Goal: Check status: Check status

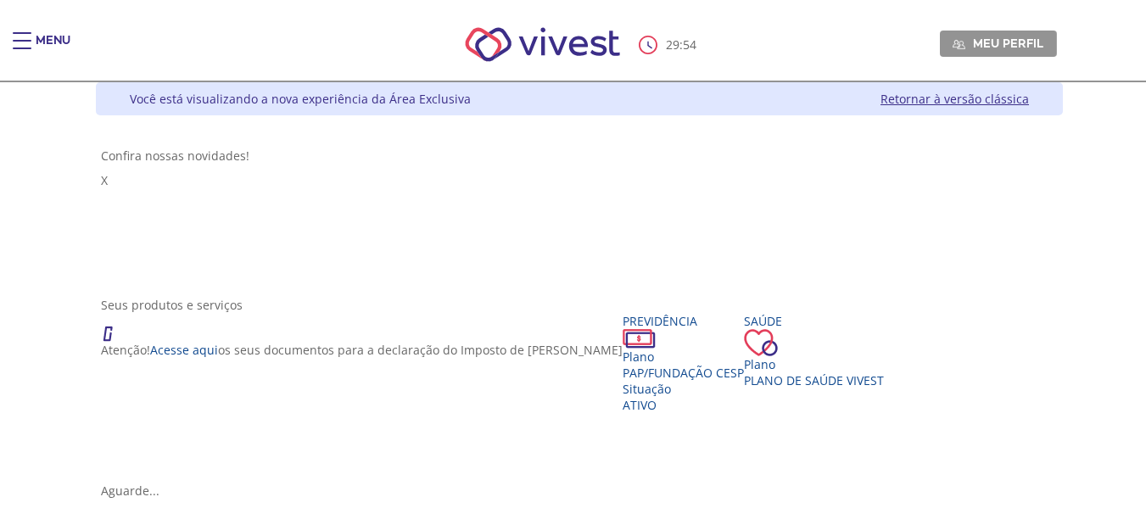
click at [20, 44] on div "Main header" at bounding box center [22, 49] width 19 height 34
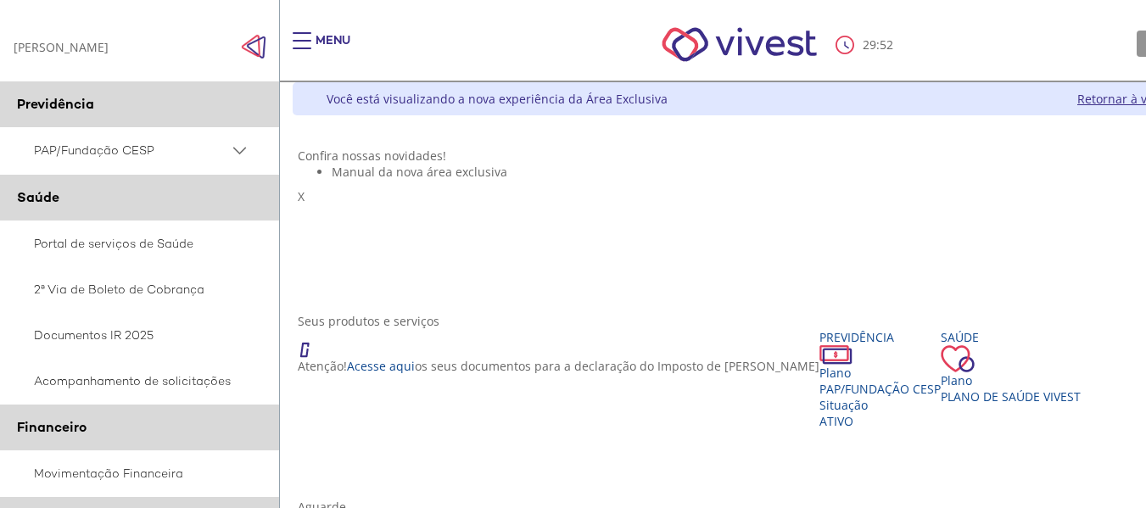
click at [260, 46] on img "Click to close side navigation." at bounding box center [253, 46] width 25 height 25
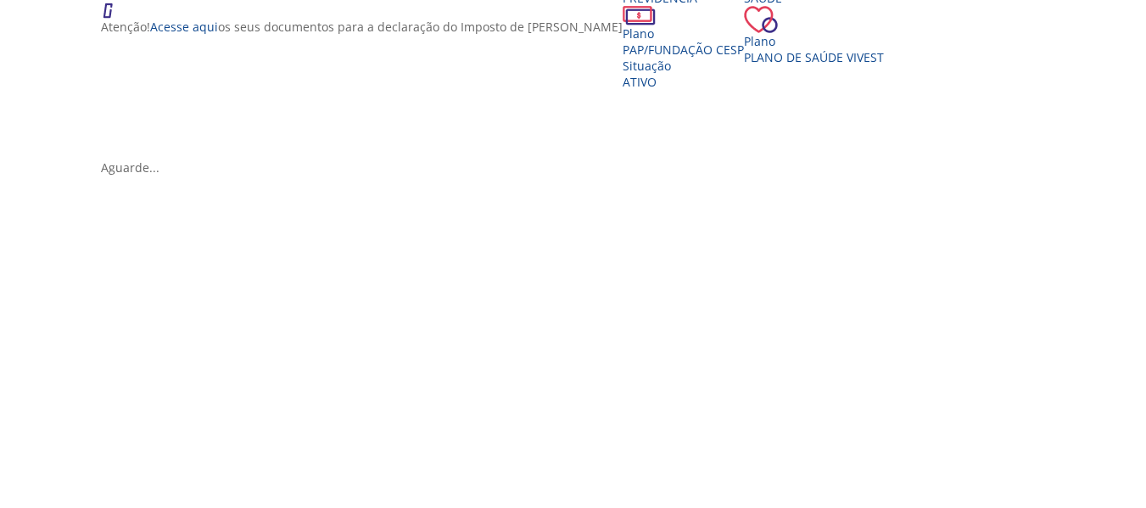
scroll to position [424, 0]
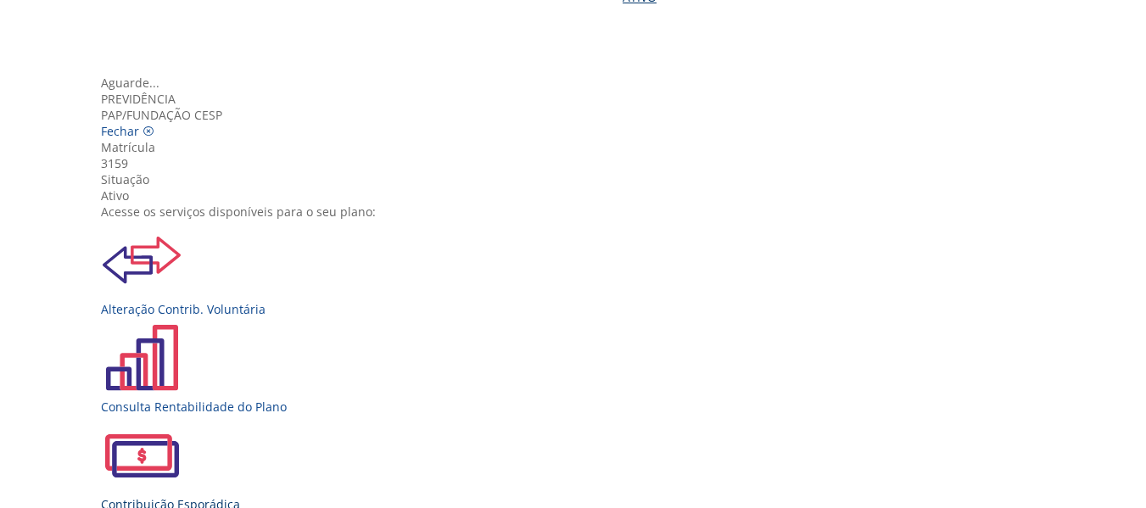
scroll to position [85, 0]
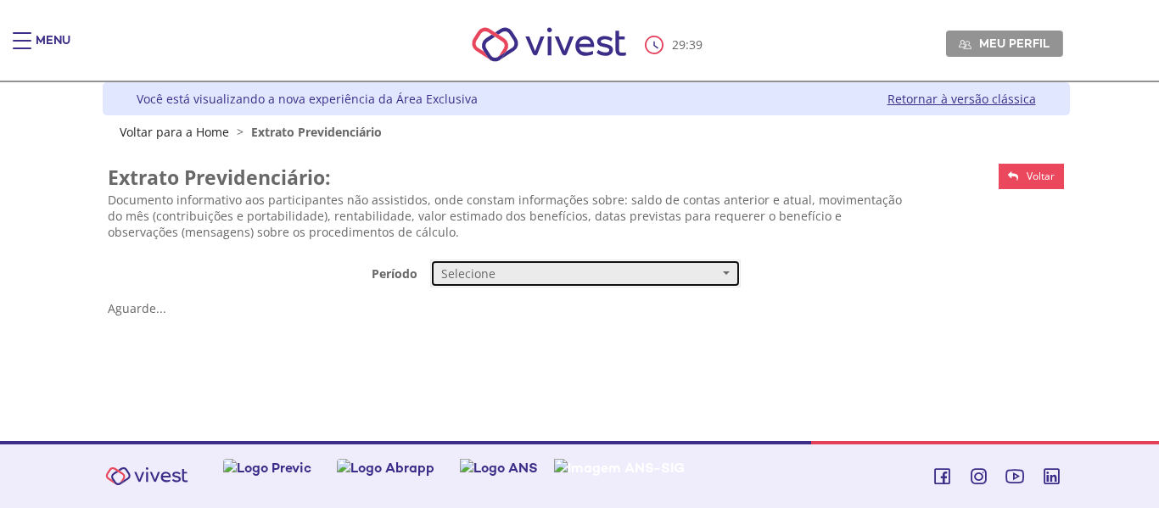
click at [587, 283] on button "Selecione" at bounding box center [585, 274] width 311 height 29
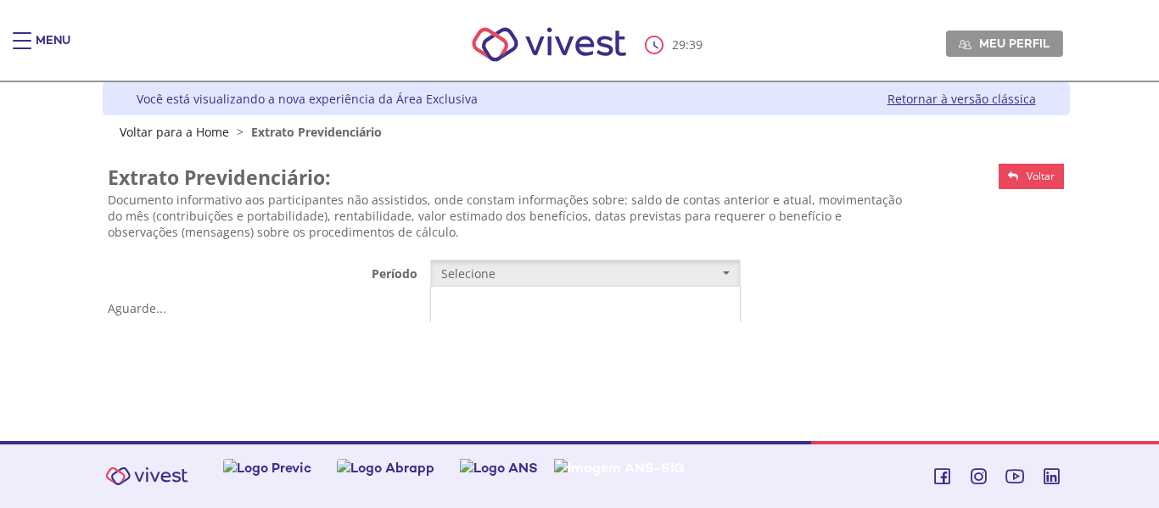
click at [566, 308] on link "Mensal" at bounding box center [585, 306] width 309 height 30
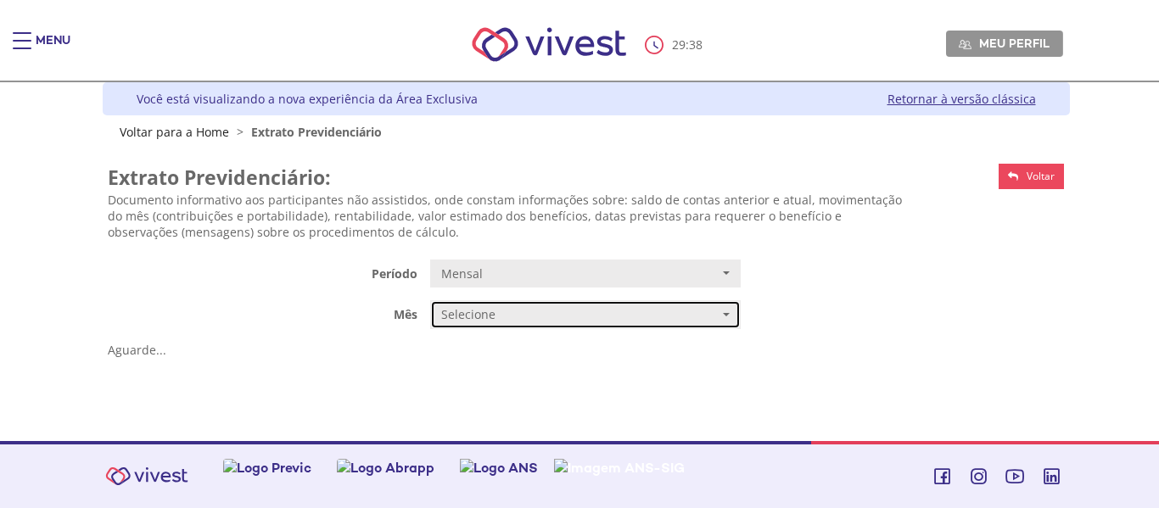
click at [565, 310] on span "Selecione" at bounding box center [579, 314] width 277 height 17
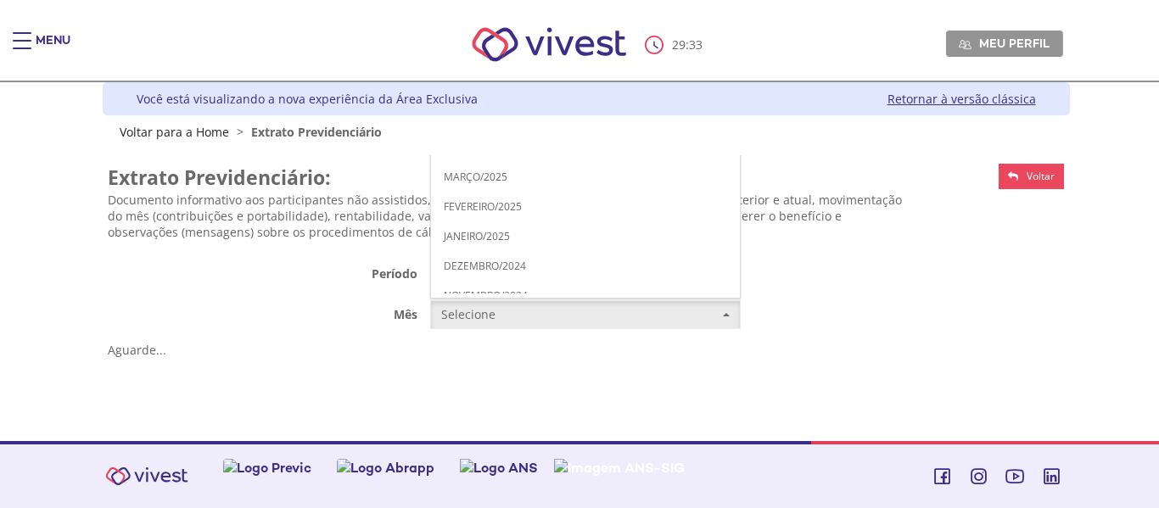
click at [482, 28] on span "AGOSTO/2025" at bounding box center [478, 28] width 69 height 13
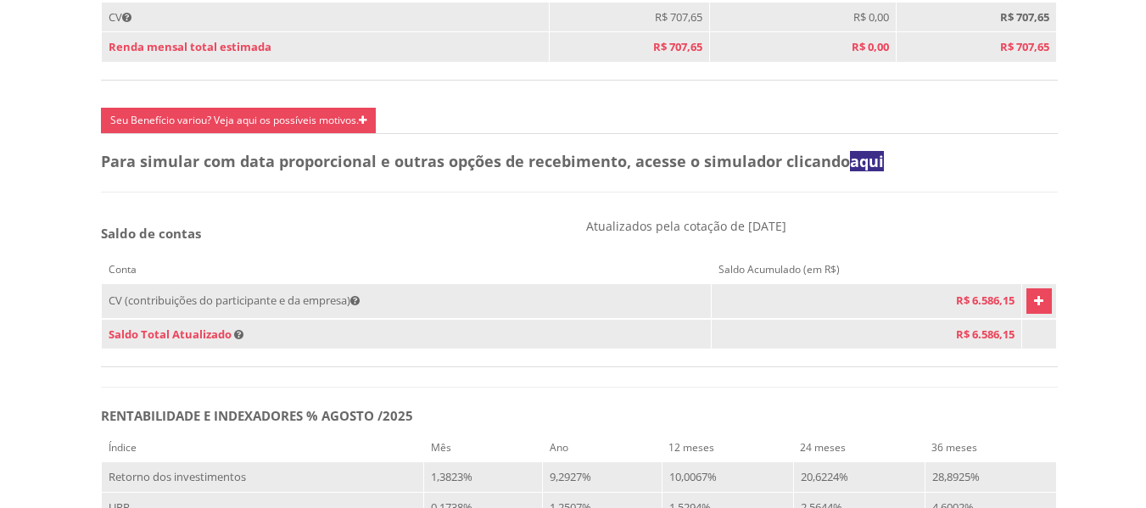
scroll to position [1018, 0]
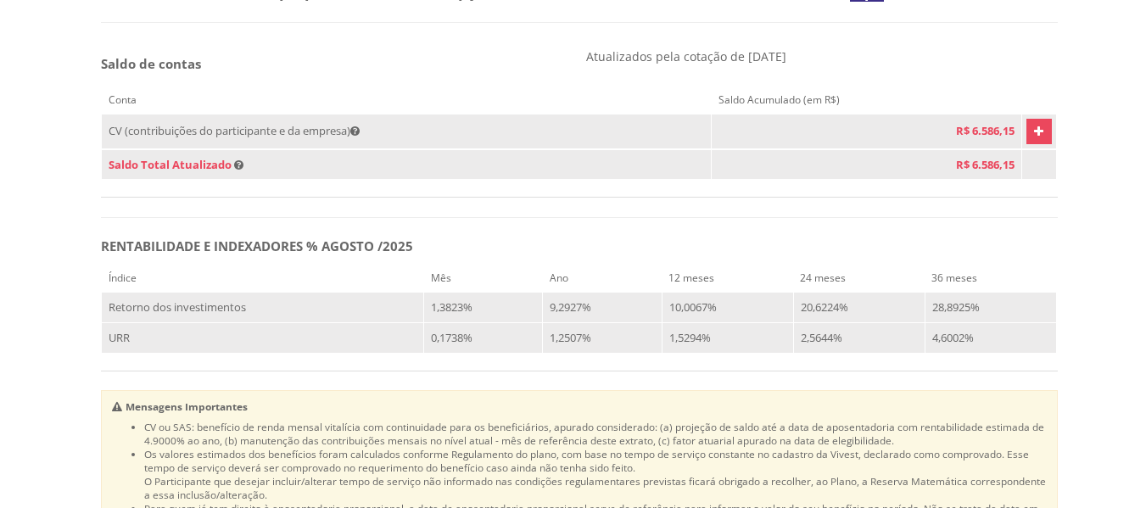
click at [1034, 142] on icon "Vivest" at bounding box center [1038, 131] width 9 height 20
